Goal: Task Accomplishment & Management: Use online tool/utility

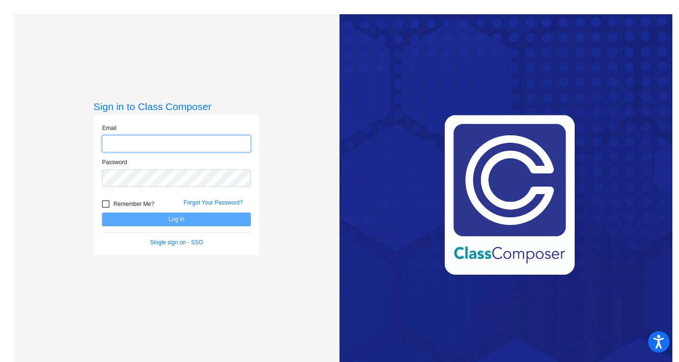
click at [161, 149] on input "email" at bounding box center [176, 144] width 149 height 18
type input "[EMAIL_ADDRESS][DOMAIN_NAME]"
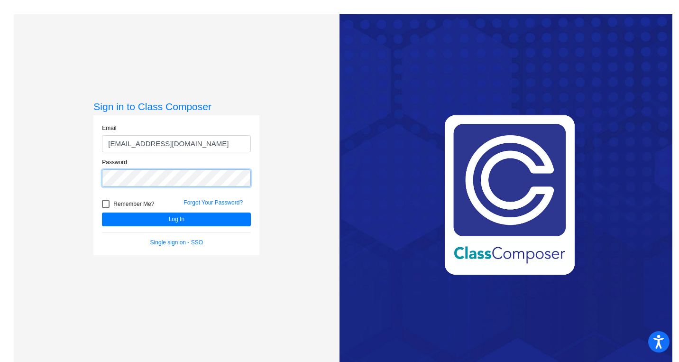
click at [102, 213] on button "Log In" at bounding box center [176, 220] width 149 height 14
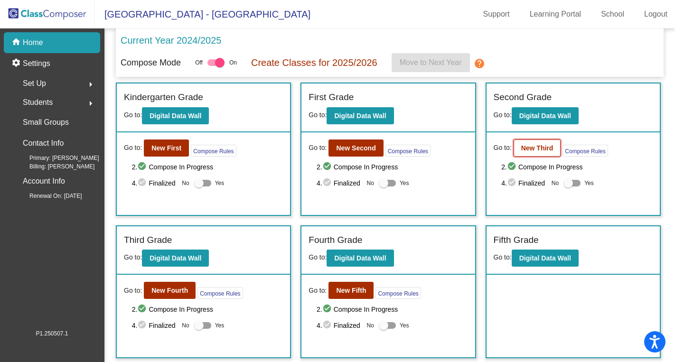
click at [537, 146] on b "New Third" at bounding box center [537, 148] width 32 height 8
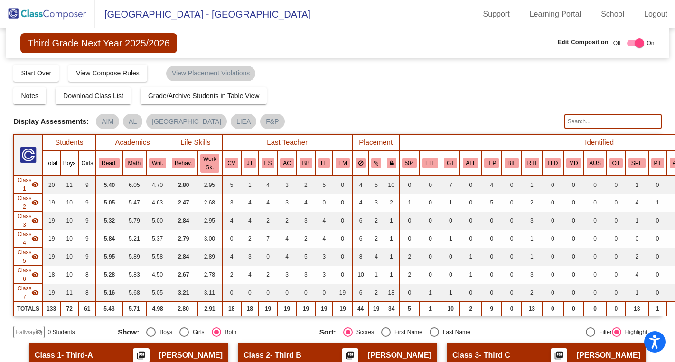
click at [567, 123] on input "text" at bounding box center [612, 121] width 97 height 15
click at [567, 122] on input "Gi" at bounding box center [612, 121] width 97 height 15
paste input "ovanni"
type input "[PERSON_NAME]"
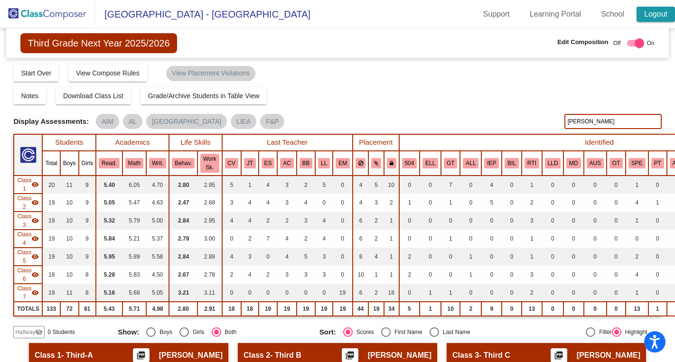
click at [658, 15] on link "Logout" at bounding box center [655, 14] width 38 height 15
